Goal: Find specific page/section: Find specific page/section

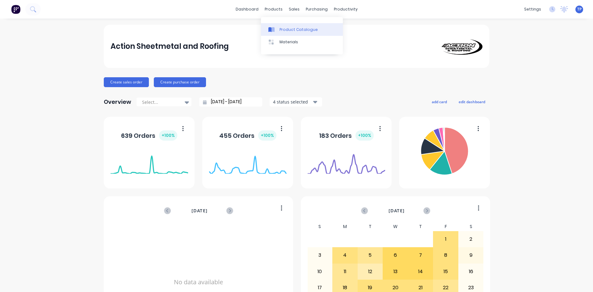
click at [282, 30] on div "Product Catalogue" at bounding box center [298, 30] width 38 height 6
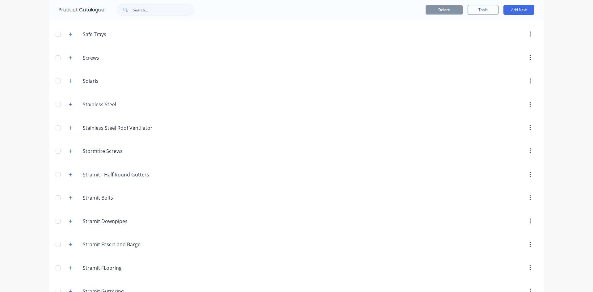
scroll to position [864, 0]
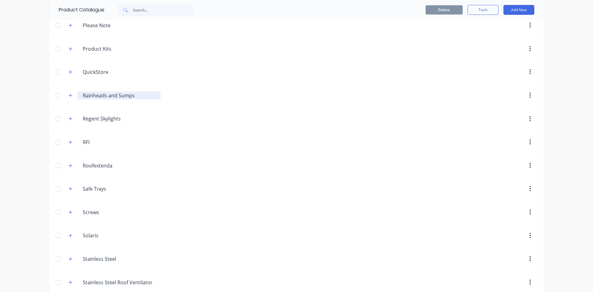
click at [88, 95] on input "Rainheads and Sumps" at bounding box center [119, 95] width 73 height 7
click at [55, 95] on div at bounding box center [58, 95] width 12 height 12
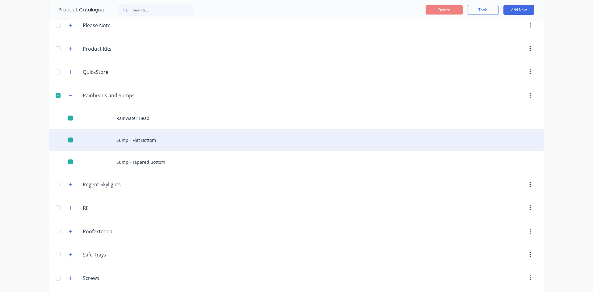
click at [133, 140] on div "Sump - Flat Bottom" at bounding box center [296, 140] width 494 height 22
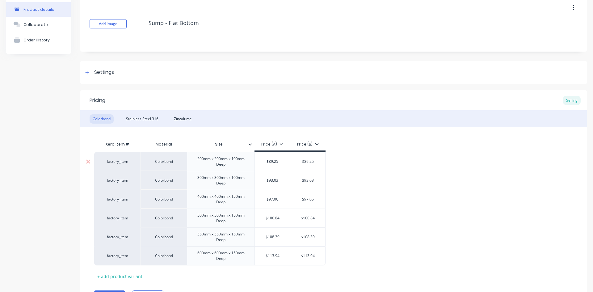
scroll to position [65, 0]
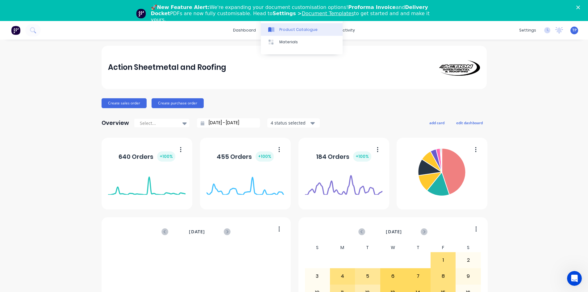
click at [283, 29] on div "Product Catalogue" at bounding box center [298, 30] width 38 height 6
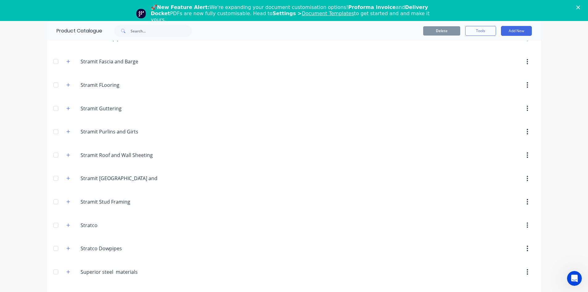
scroll to position [1130, 0]
click at [67, 130] on icon "button" at bounding box center [68, 131] width 4 height 4
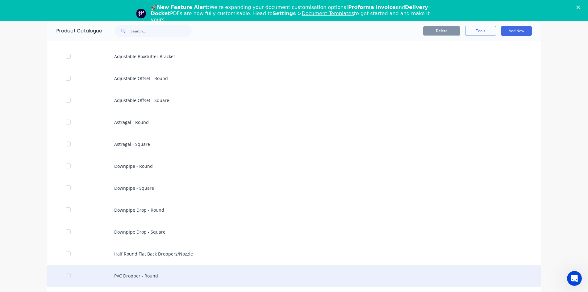
scroll to position [1346, 0]
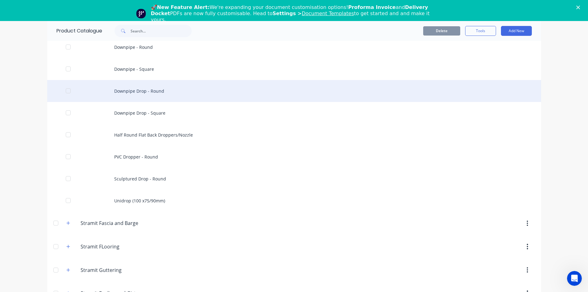
click at [148, 92] on div "Downpipe Drop - Round" at bounding box center [294, 91] width 494 height 22
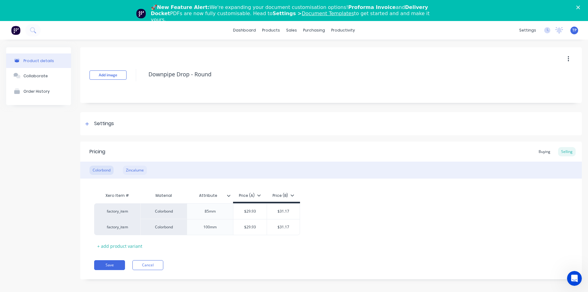
click at [136, 171] on div "Zincalume" at bounding box center [135, 169] width 24 height 9
type textarea "x"
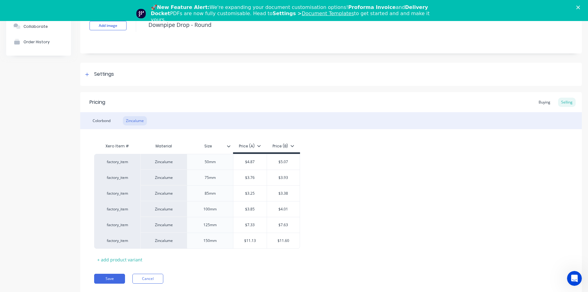
scroll to position [21, 0]
